Goal: Information Seeking & Learning: Learn about a topic

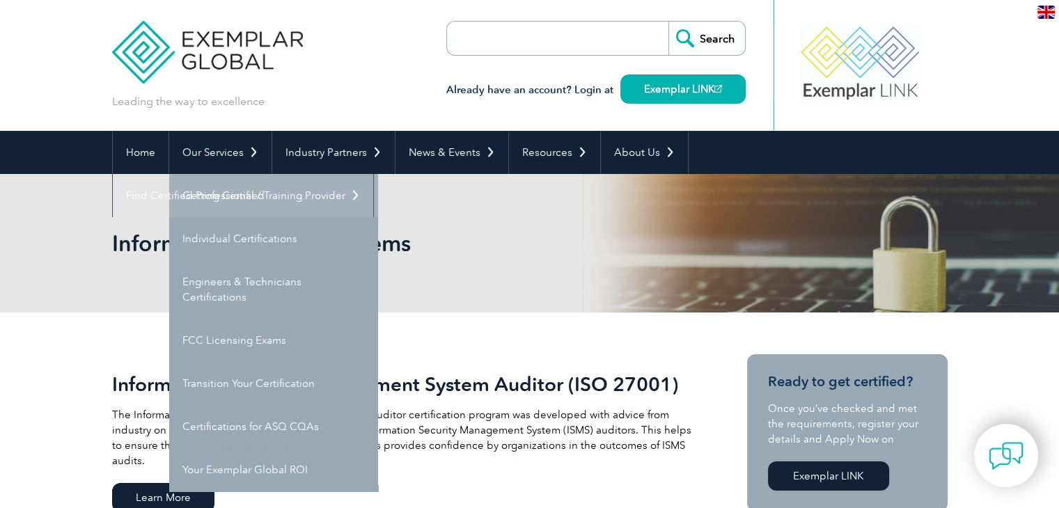
click at [226, 201] on link "Getting Certified" at bounding box center [273, 195] width 209 height 43
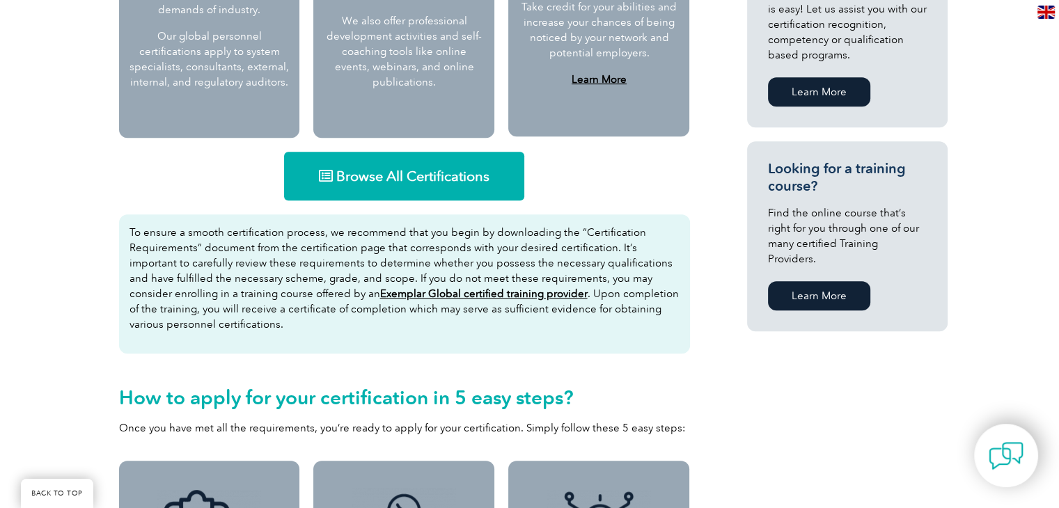
scroll to position [830, 0]
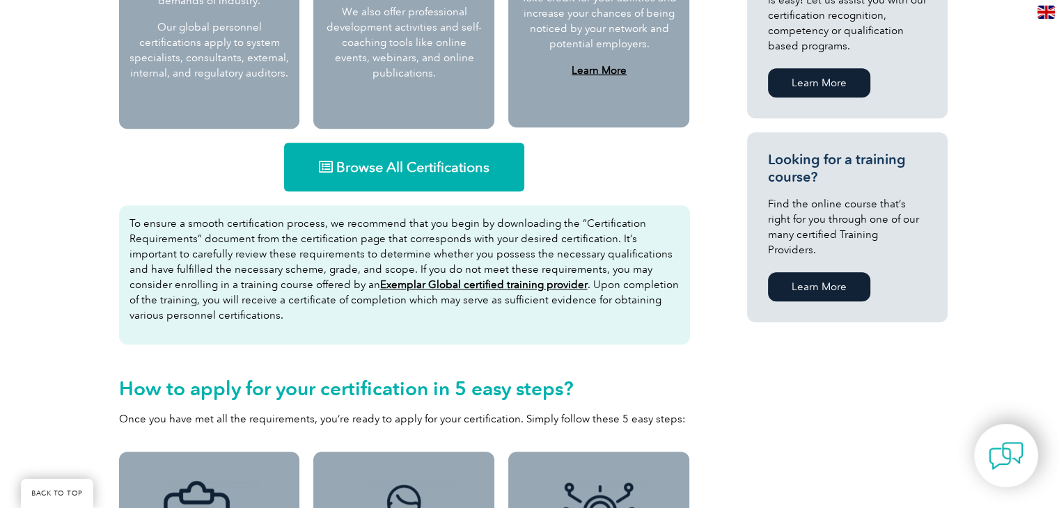
click at [385, 167] on span "Browse All Certifications" at bounding box center [412, 167] width 153 height 14
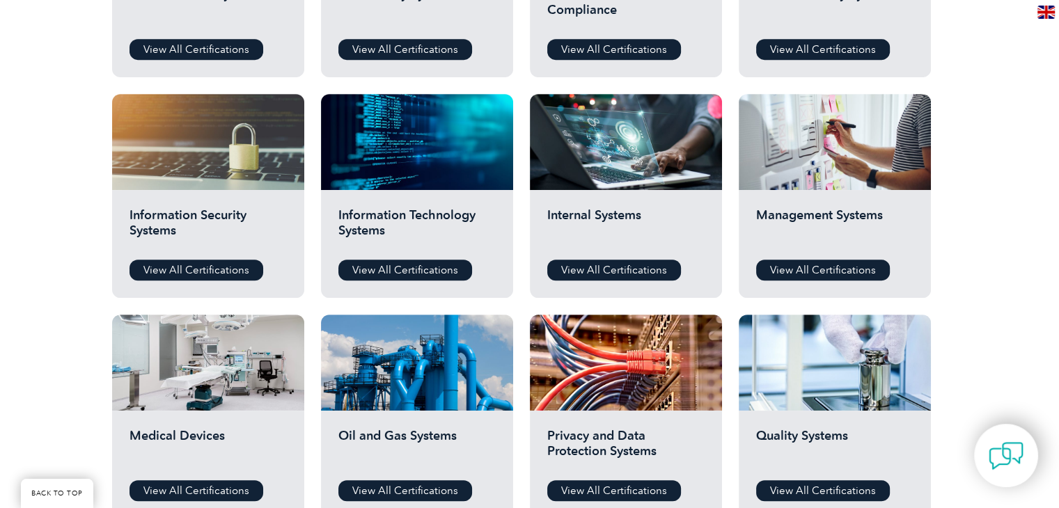
scroll to position [627, 0]
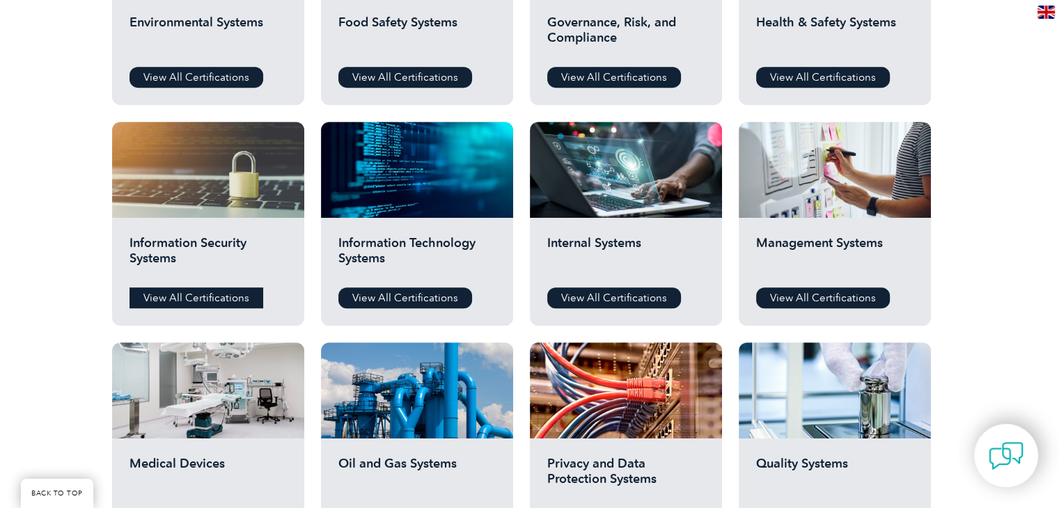
click at [215, 300] on link "View All Certifications" at bounding box center [197, 298] width 134 height 21
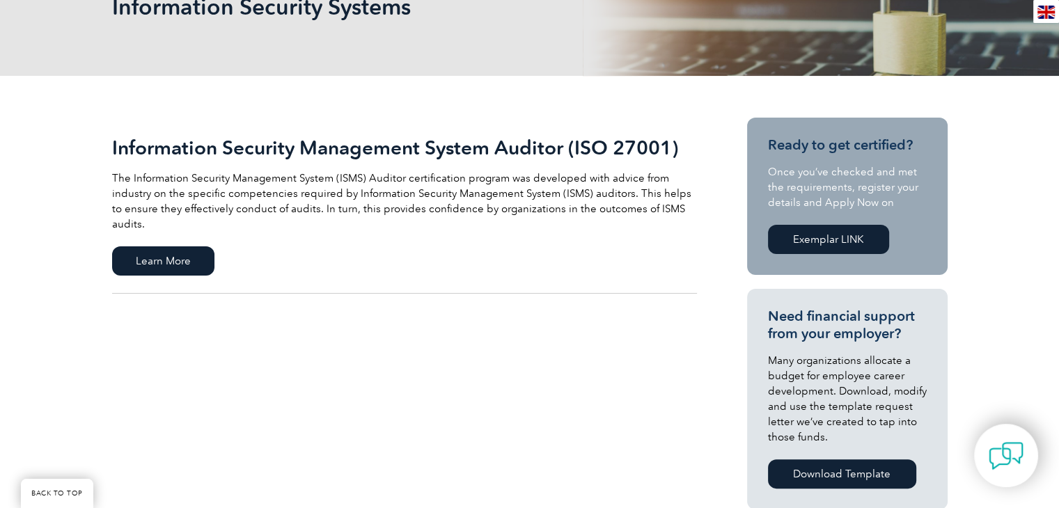
scroll to position [279, 0]
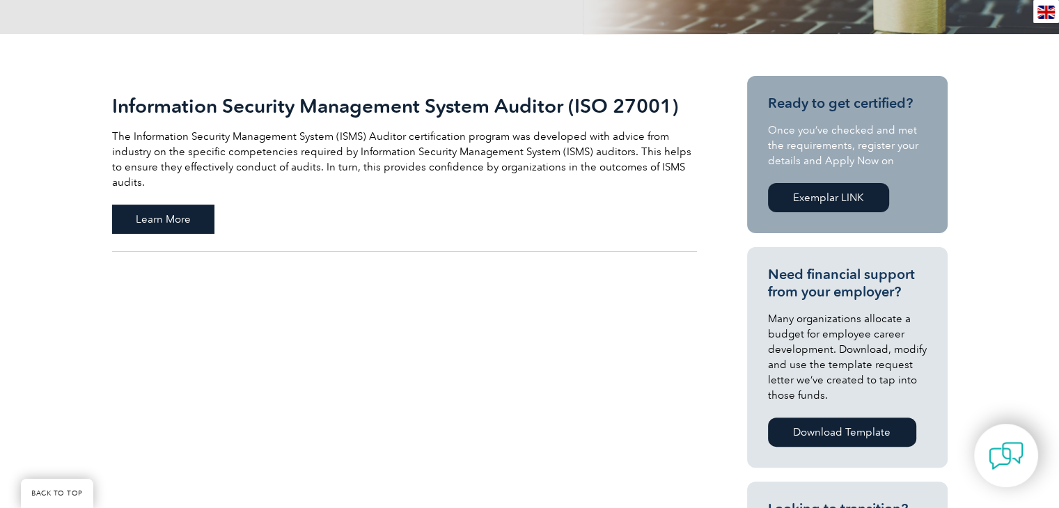
click at [167, 205] on span "Learn More" at bounding box center [163, 219] width 102 height 29
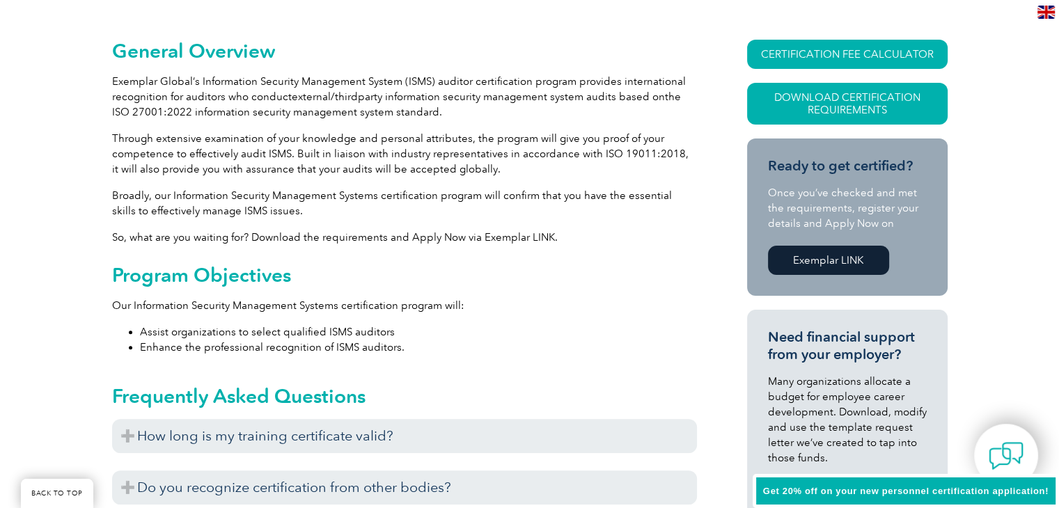
scroll to position [390, 0]
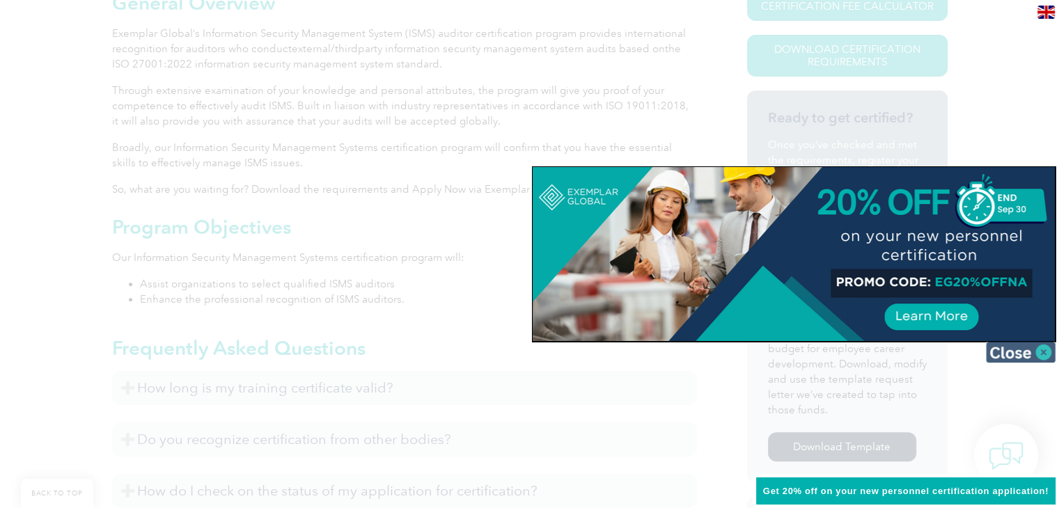
click at [1011, 356] on img at bounding box center [1021, 352] width 70 height 21
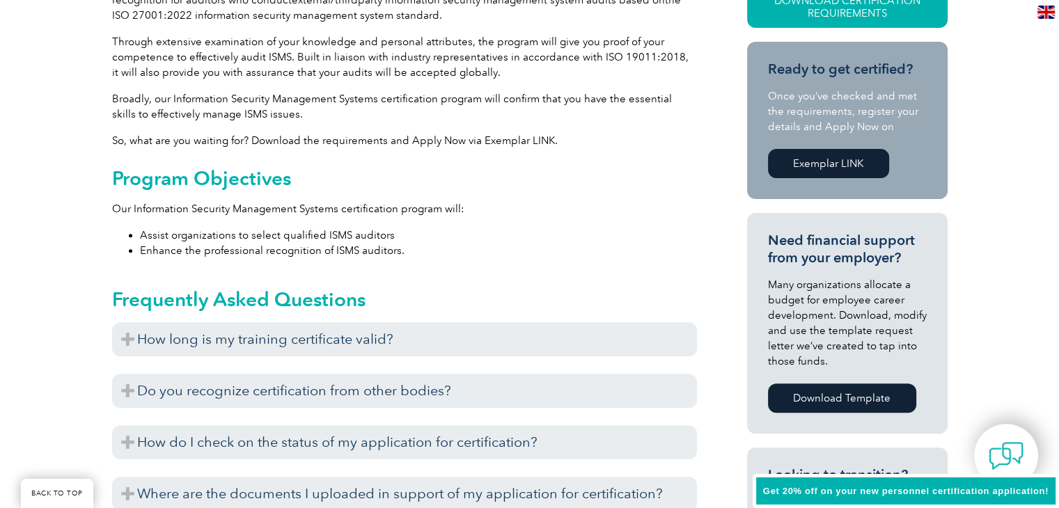
scroll to position [460, 0]
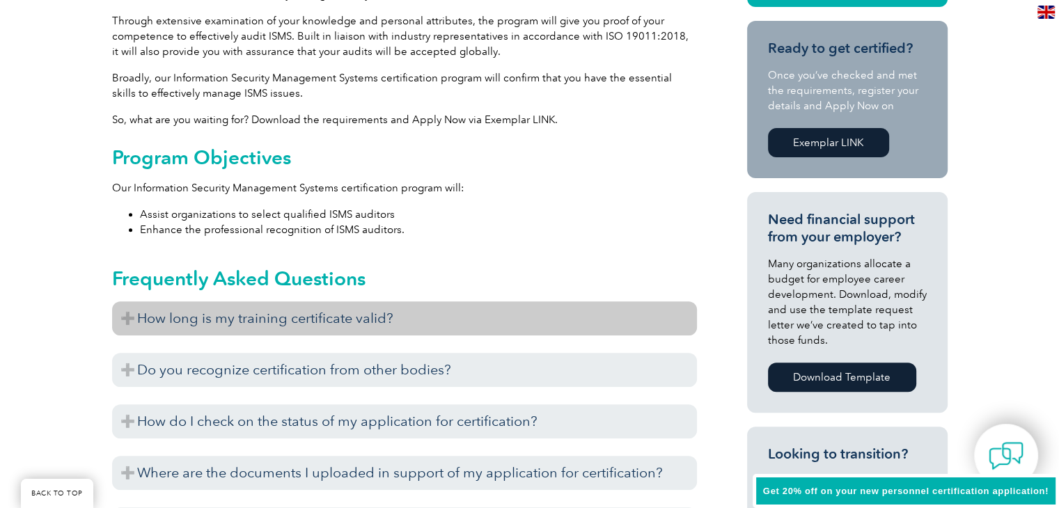
click at [243, 325] on h3 "How long is my training certificate valid?" at bounding box center [404, 319] width 585 height 34
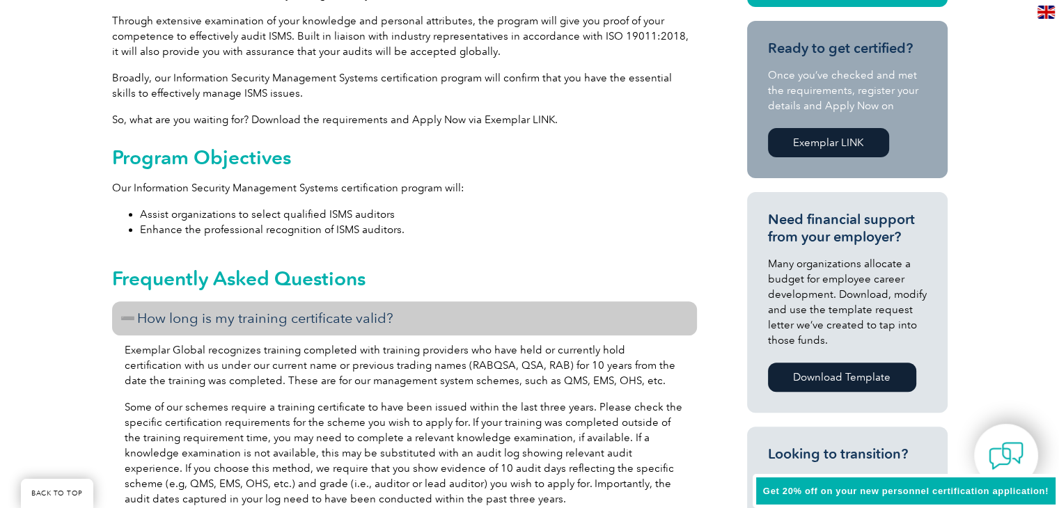
click at [243, 325] on h3 "How long is my training certificate valid?" at bounding box center [404, 319] width 585 height 34
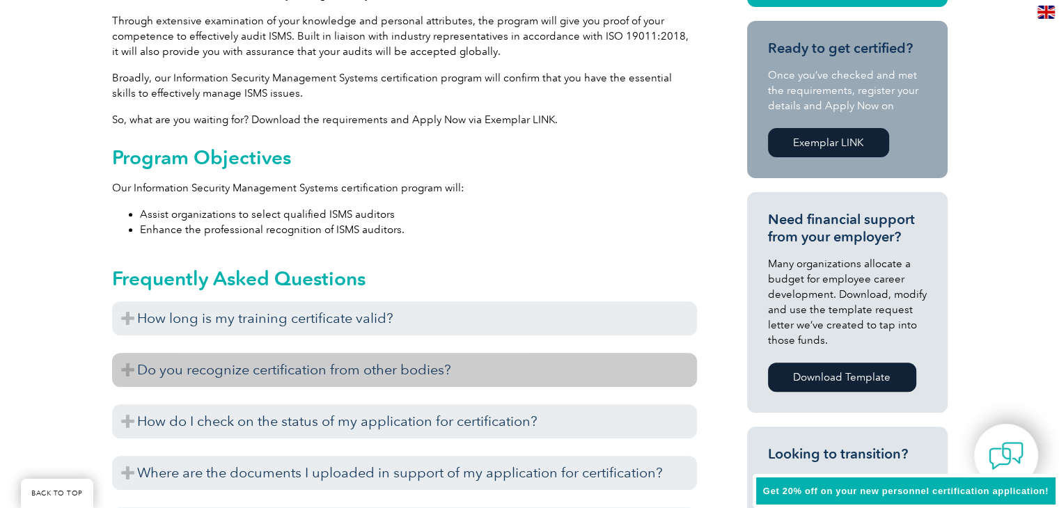
click at [261, 375] on h3 "Do you recognize certification from other bodies?" at bounding box center [404, 370] width 585 height 34
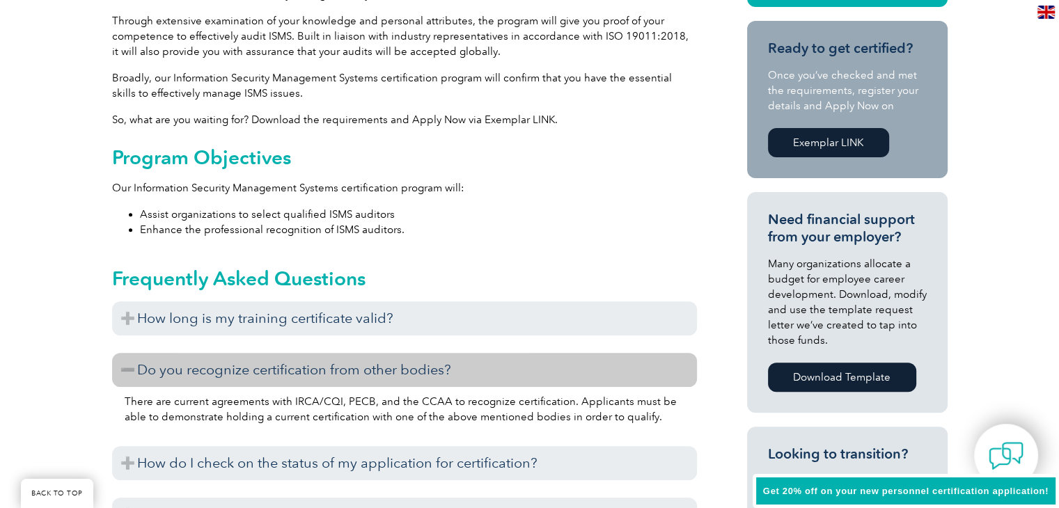
click at [261, 375] on h3 "Do you recognize certification from other bodies?" at bounding box center [404, 370] width 585 height 34
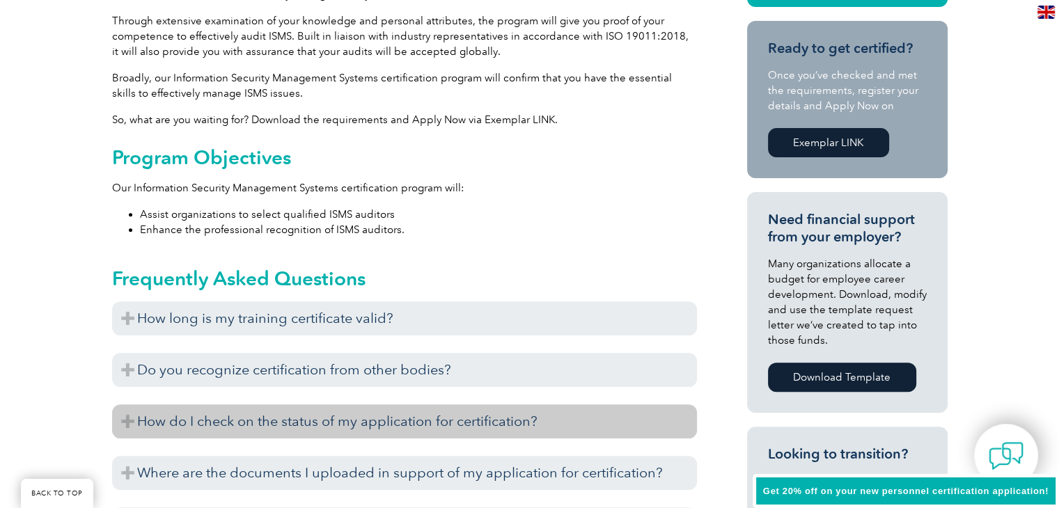
click at [272, 415] on h3 "How do I check on the status of my application for certification?" at bounding box center [404, 422] width 585 height 34
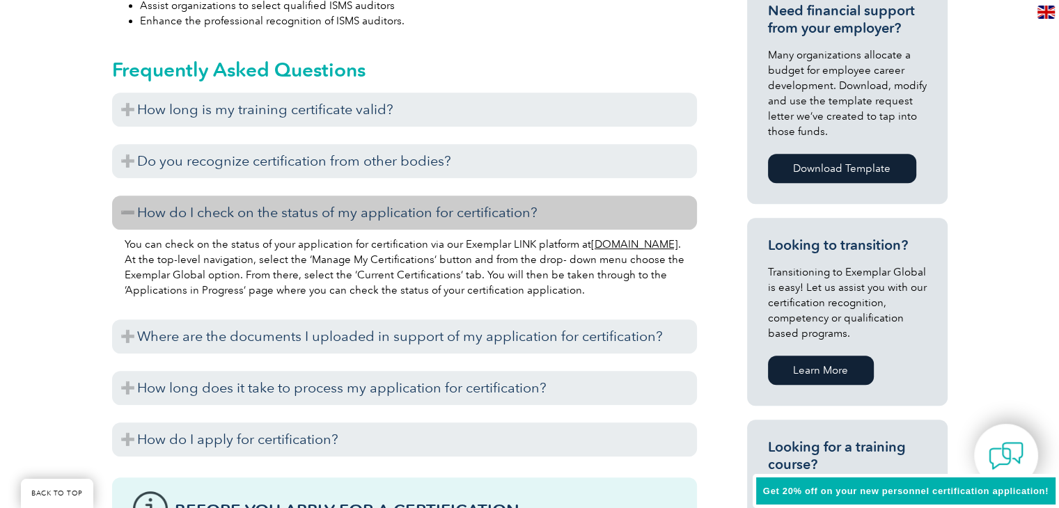
scroll to position [529, 0]
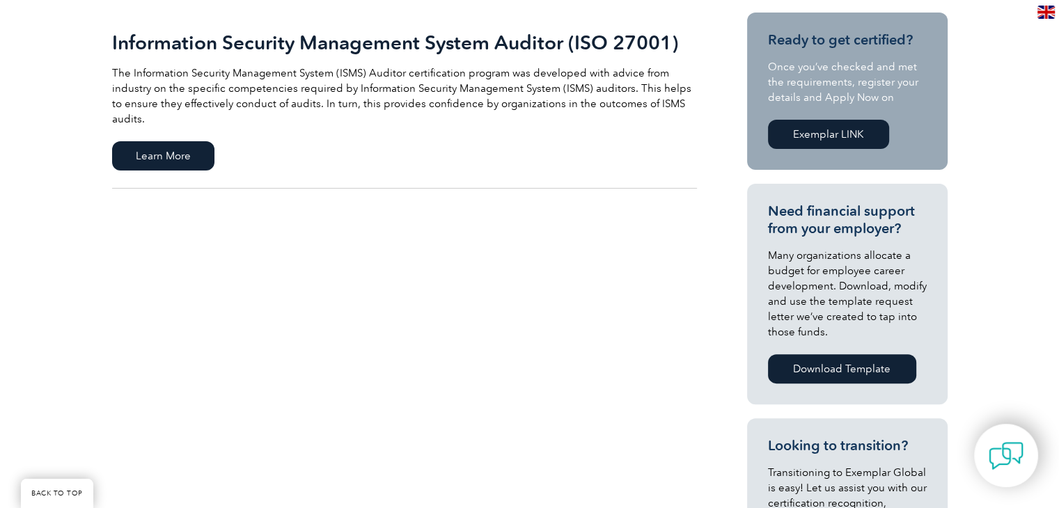
scroll to position [279, 0]
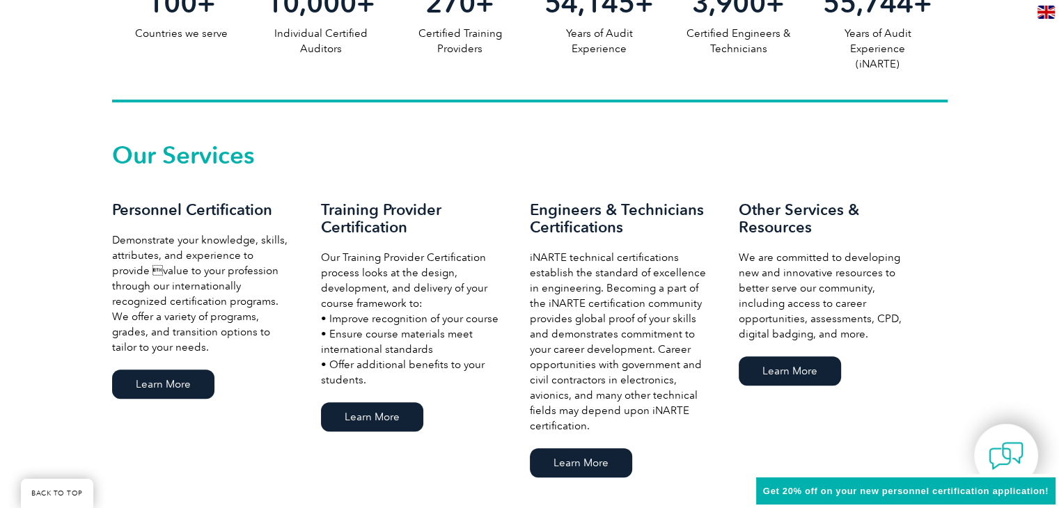
scroll to position [885, 0]
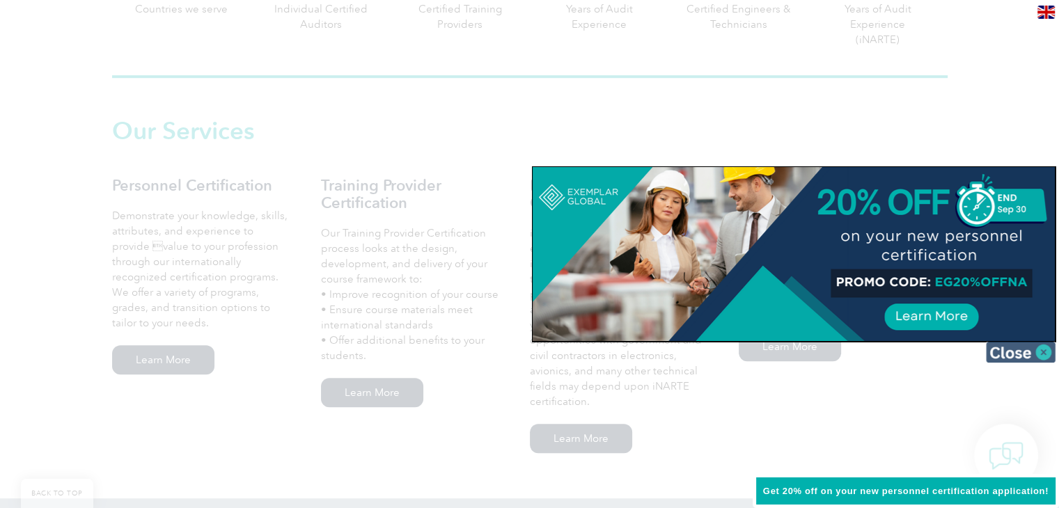
click at [1042, 350] on img at bounding box center [1021, 352] width 70 height 21
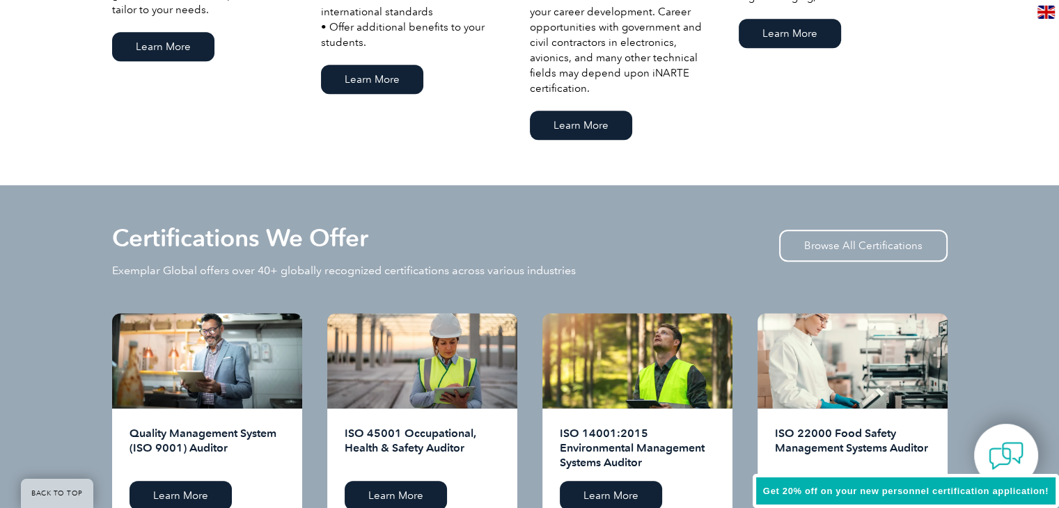
scroll to position [1163, 0]
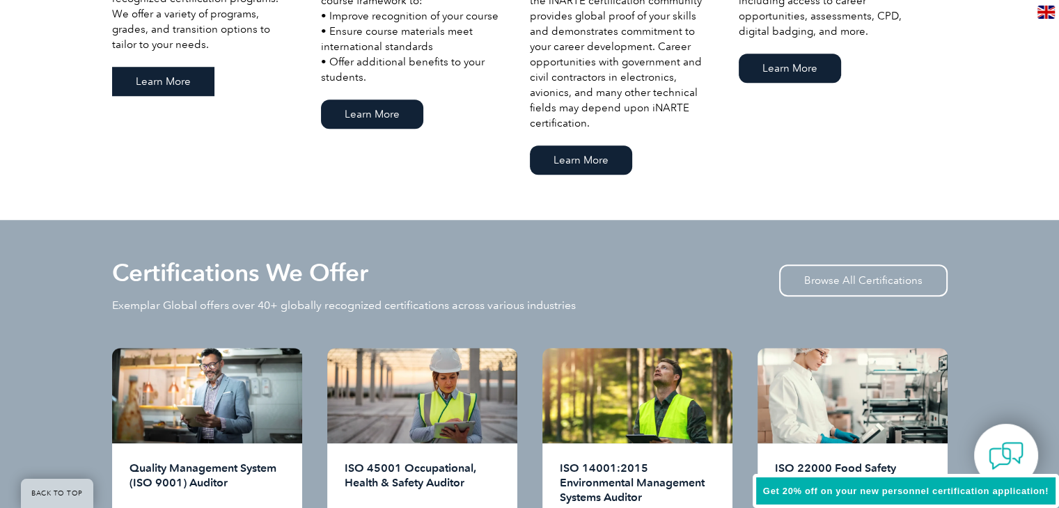
click at [164, 84] on link "Learn More" at bounding box center [163, 81] width 102 height 29
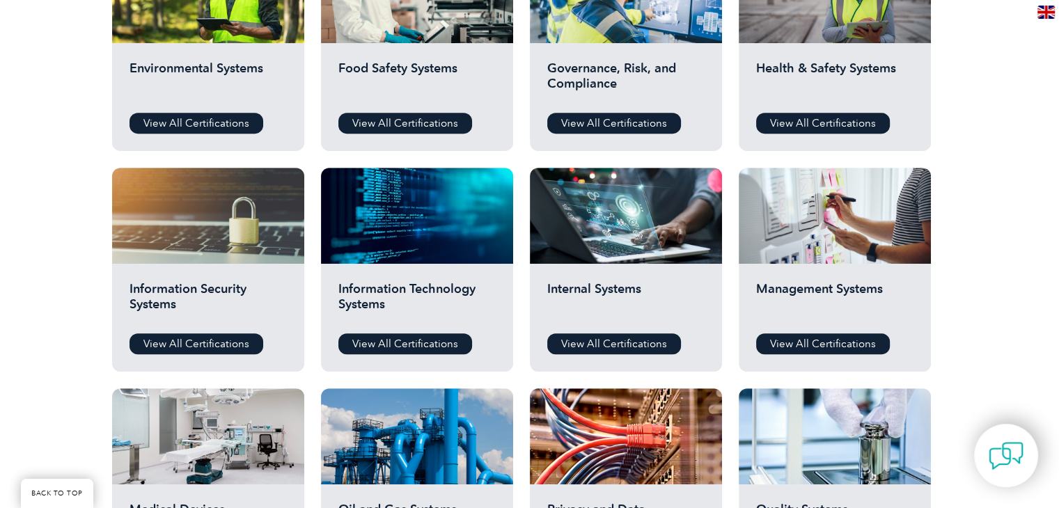
scroll to position [557, 0]
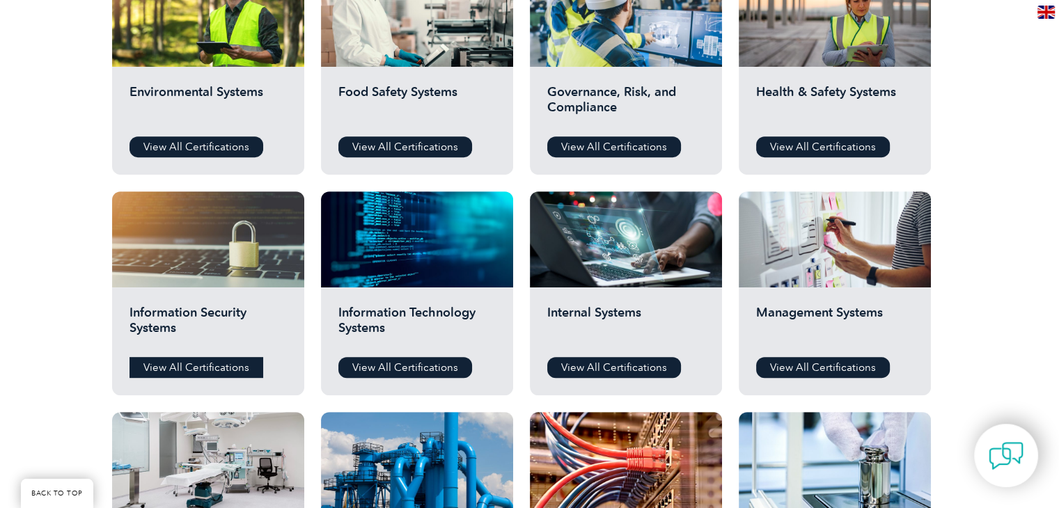
click at [189, 375] on link "View All Certifications" at bounding box center [197, 367] width 134 height 21
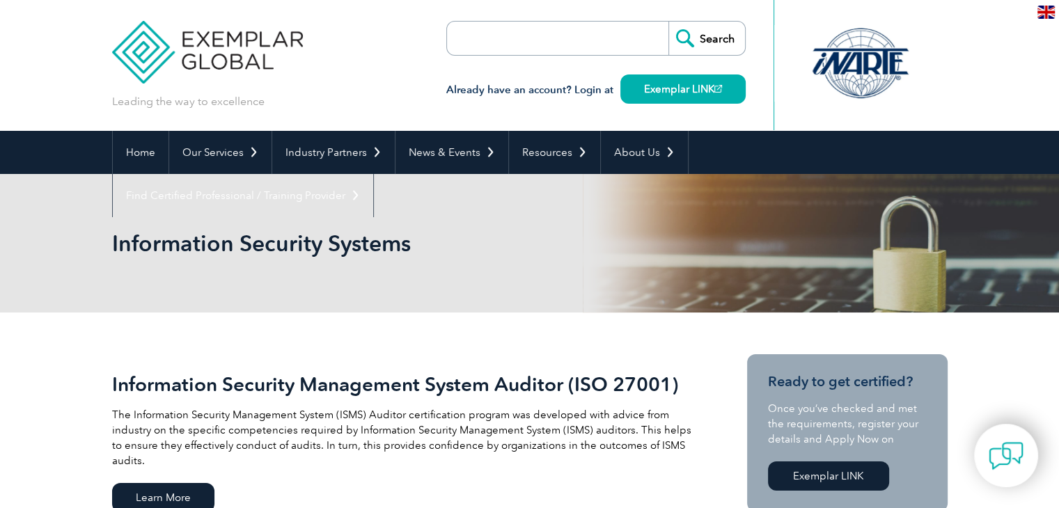
scroll to position [139, 0]
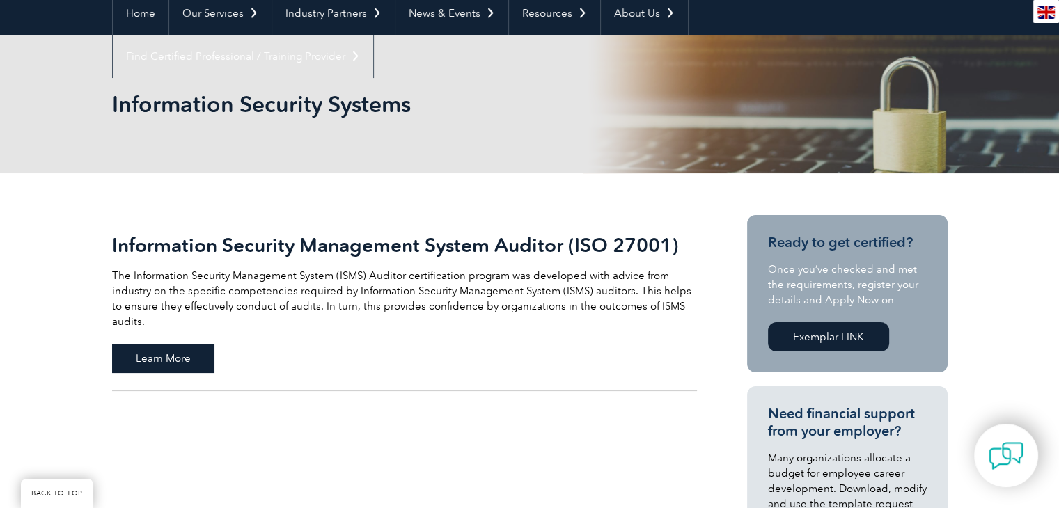
click at [185, 346] on span "Learn More" at bounding box center [163, 358] width 102 height 29
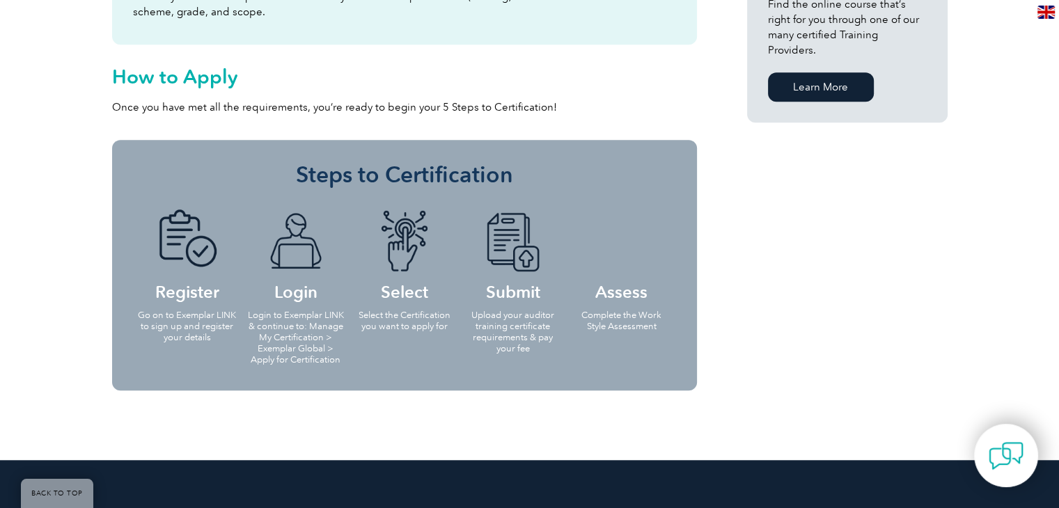
scroll to position [878, 0]
